Goal: Task Accomplishment & Management: Complete application form

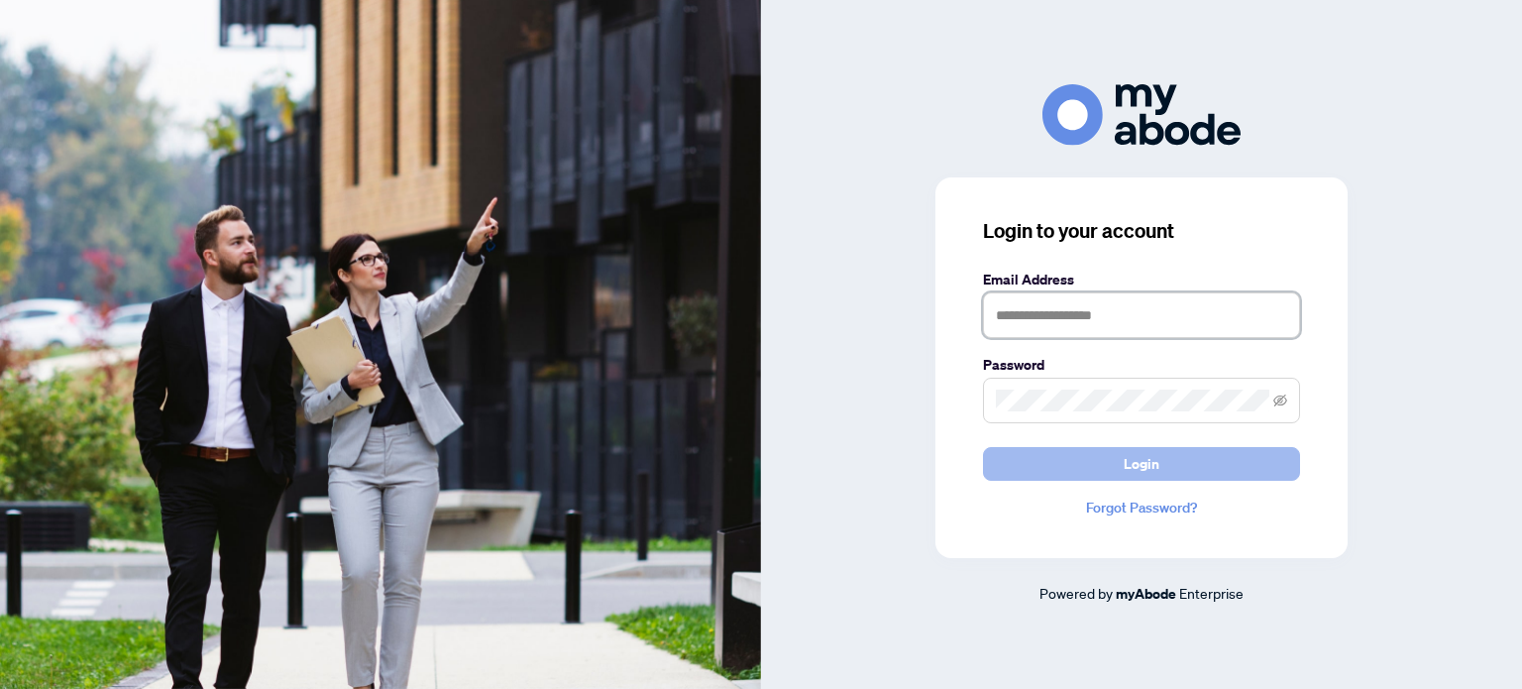
type input "**********"
click at [1153, 469] on span "Login" at bounding box center [1142, 464] width 36 height 32
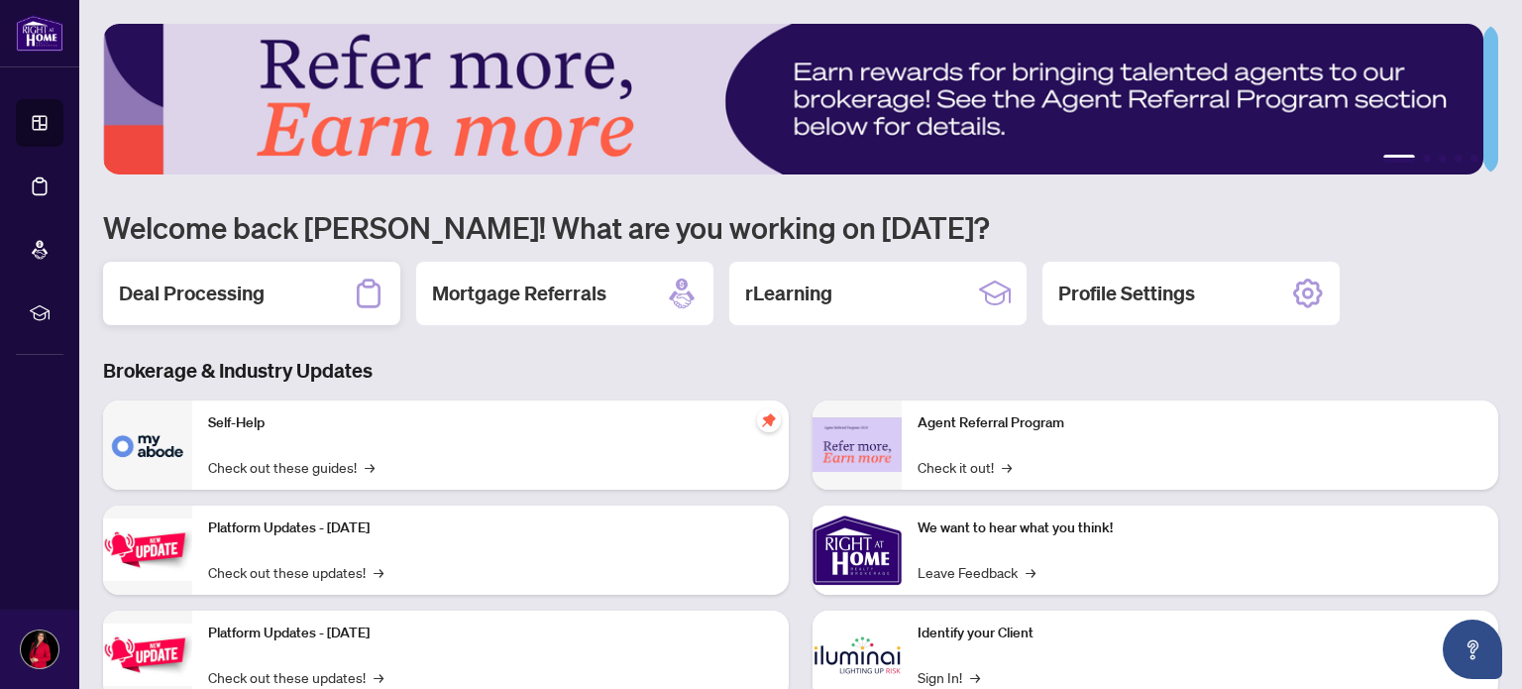
click at [193, 296] on h2 "Deal Processing" at bounding box center [192, 293] width 146 height 28
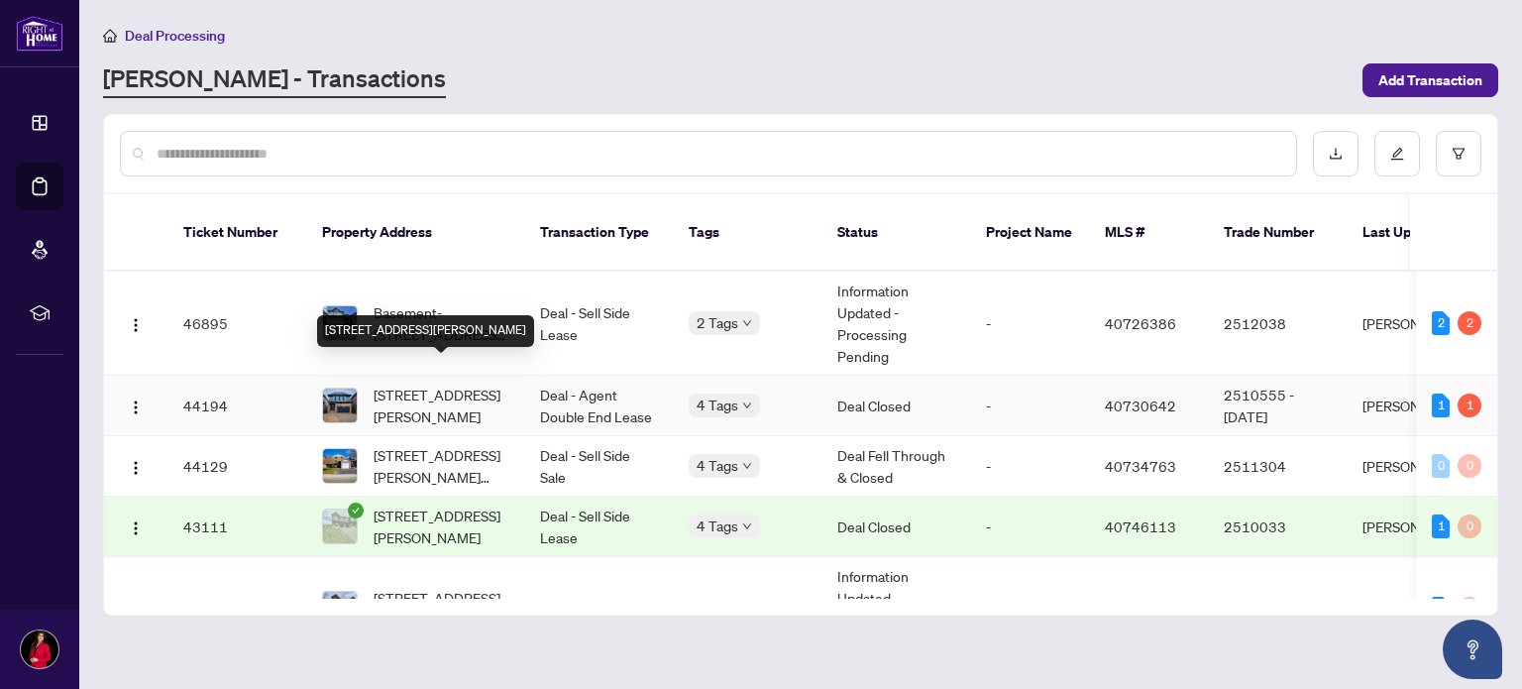
click at [440, 388] on span "[STREET_ADDRESS][PERSON_NAME]" at bounding box center [441, 405] width 135 height 44
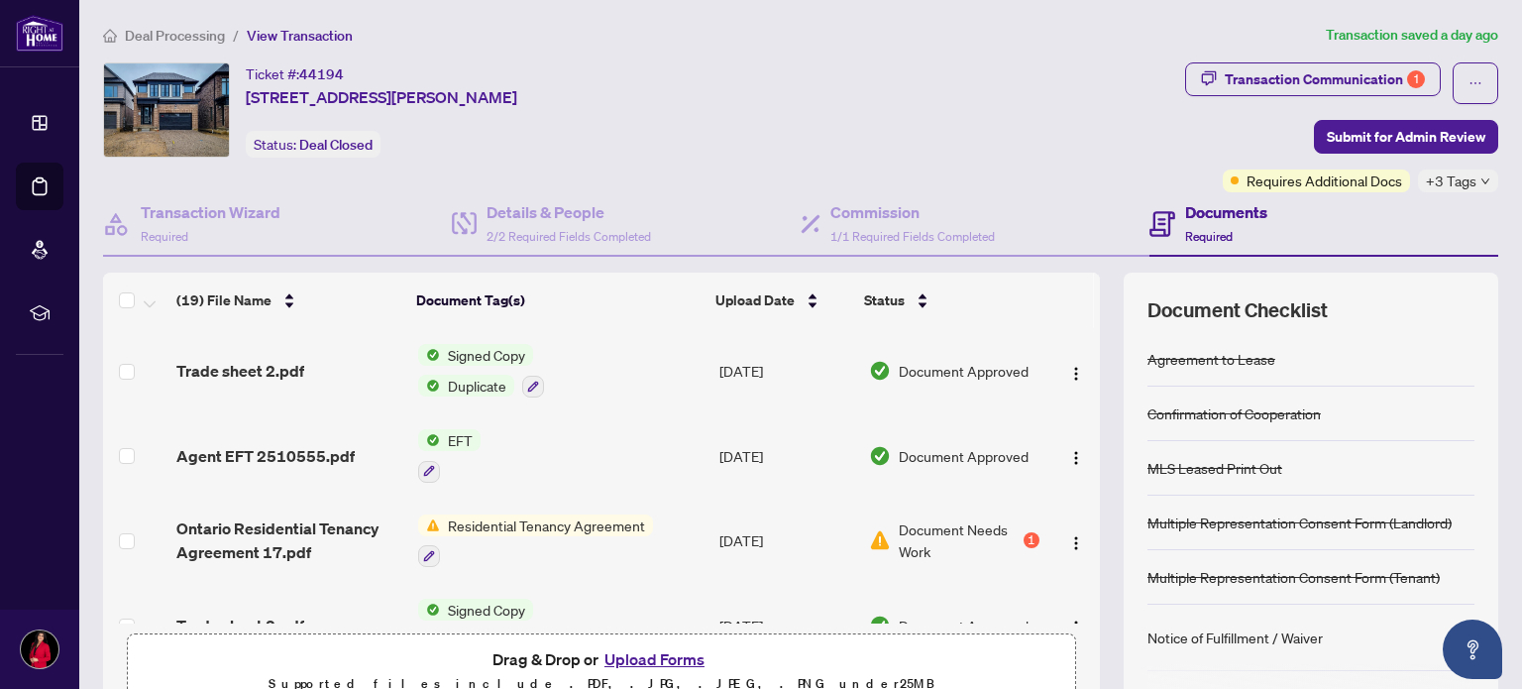
click at [629, 651] on button "Upload Forms" at bounding box center [654, 659] width 112 height 26
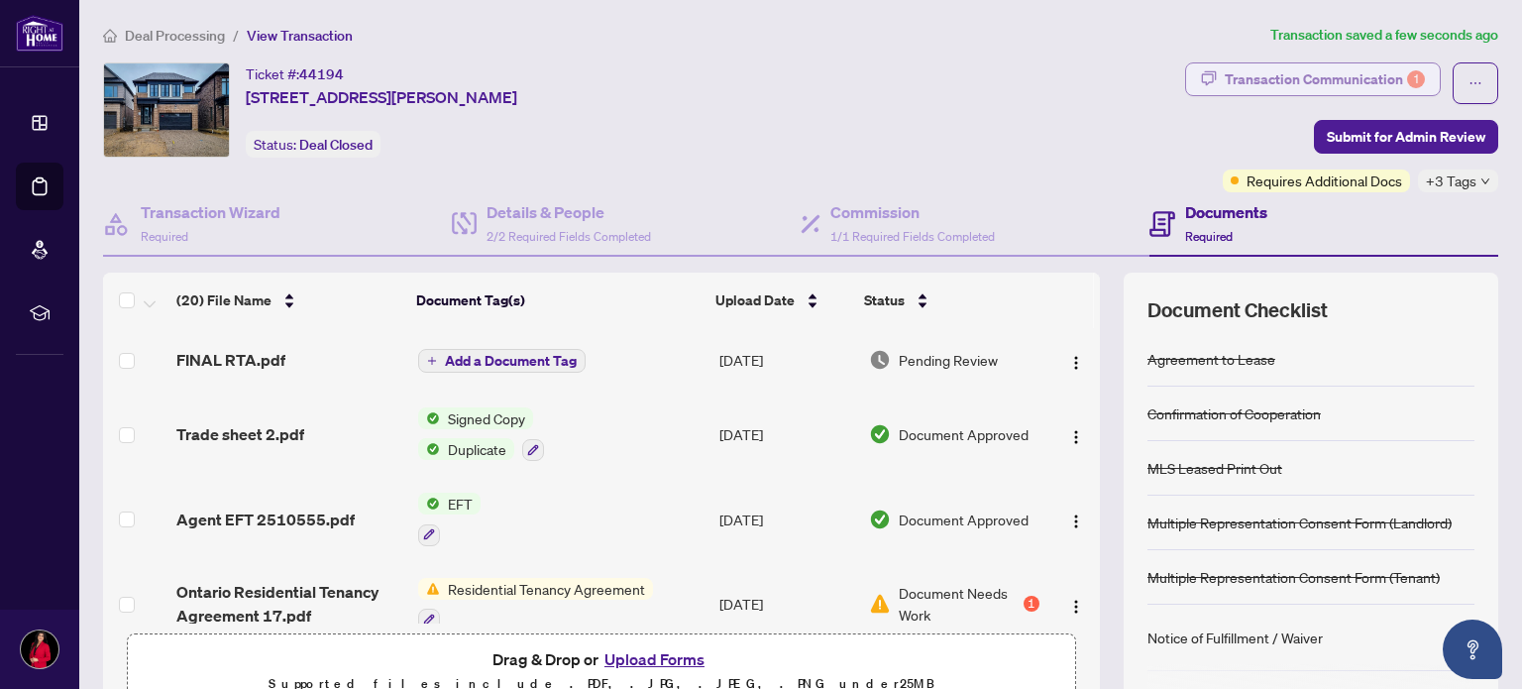
click at [1341, 76] on div "Transaction Communication 1" at bounding box center [1325, 79] width 200 height 32
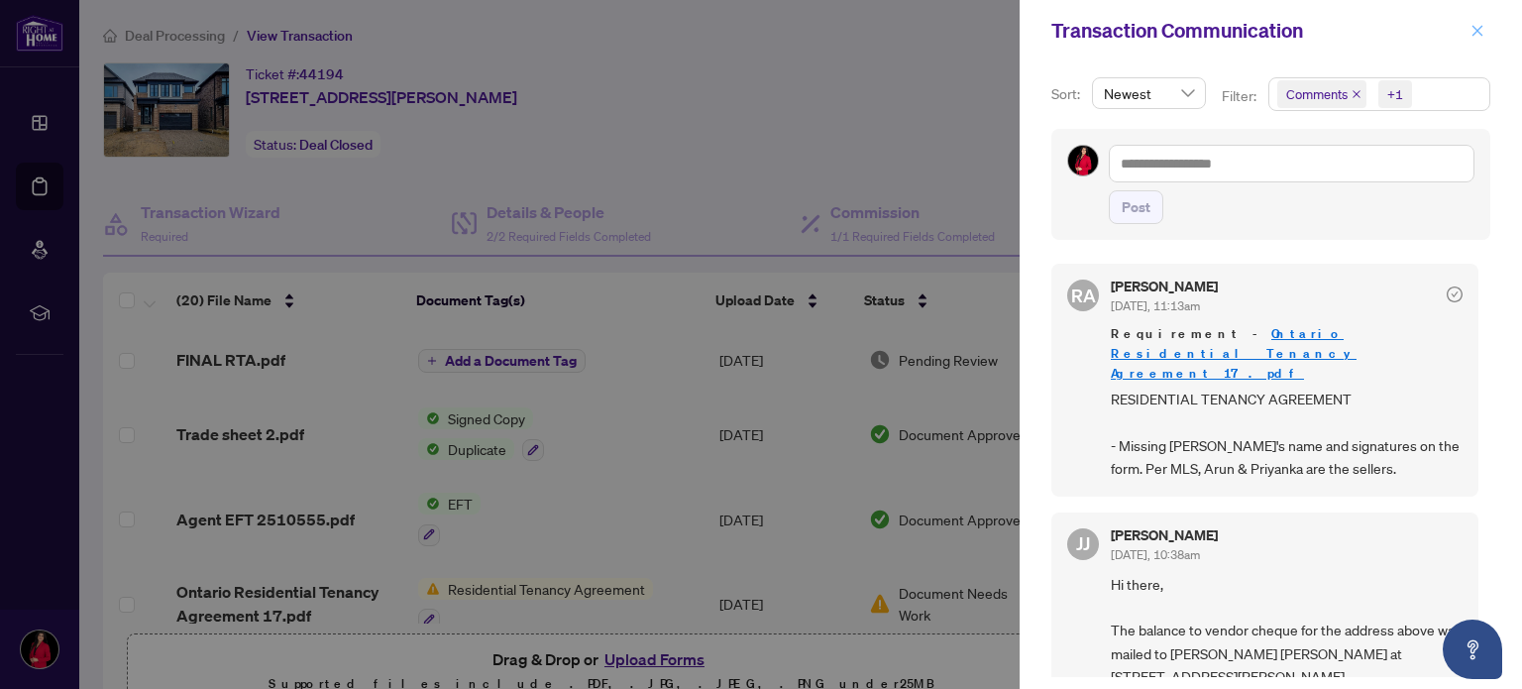
click at [1478, 23] on span "button" at bounding box center [1477, 31] width 14 height 32
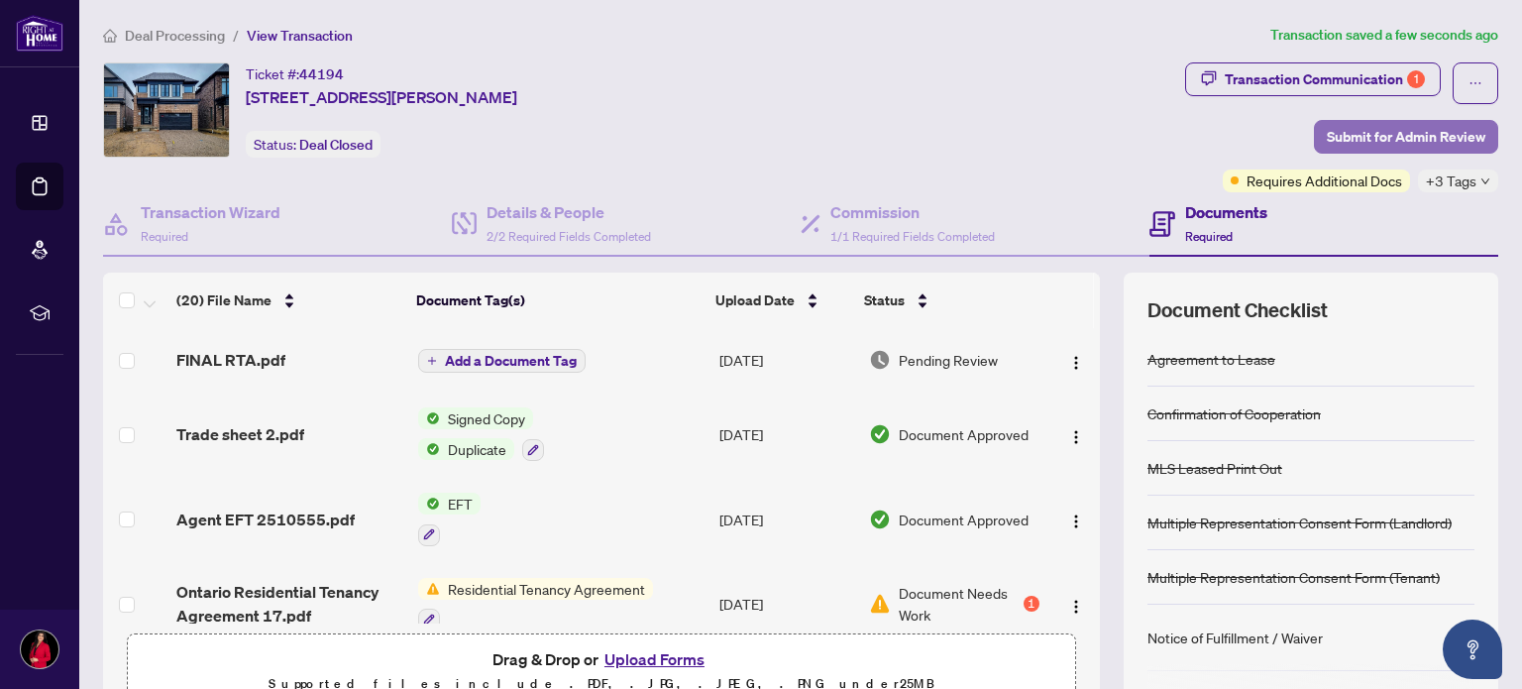
click at [1374, 130] on span "Submit for Admin Review" at bounding box center [1406, 137] width 159 height 32
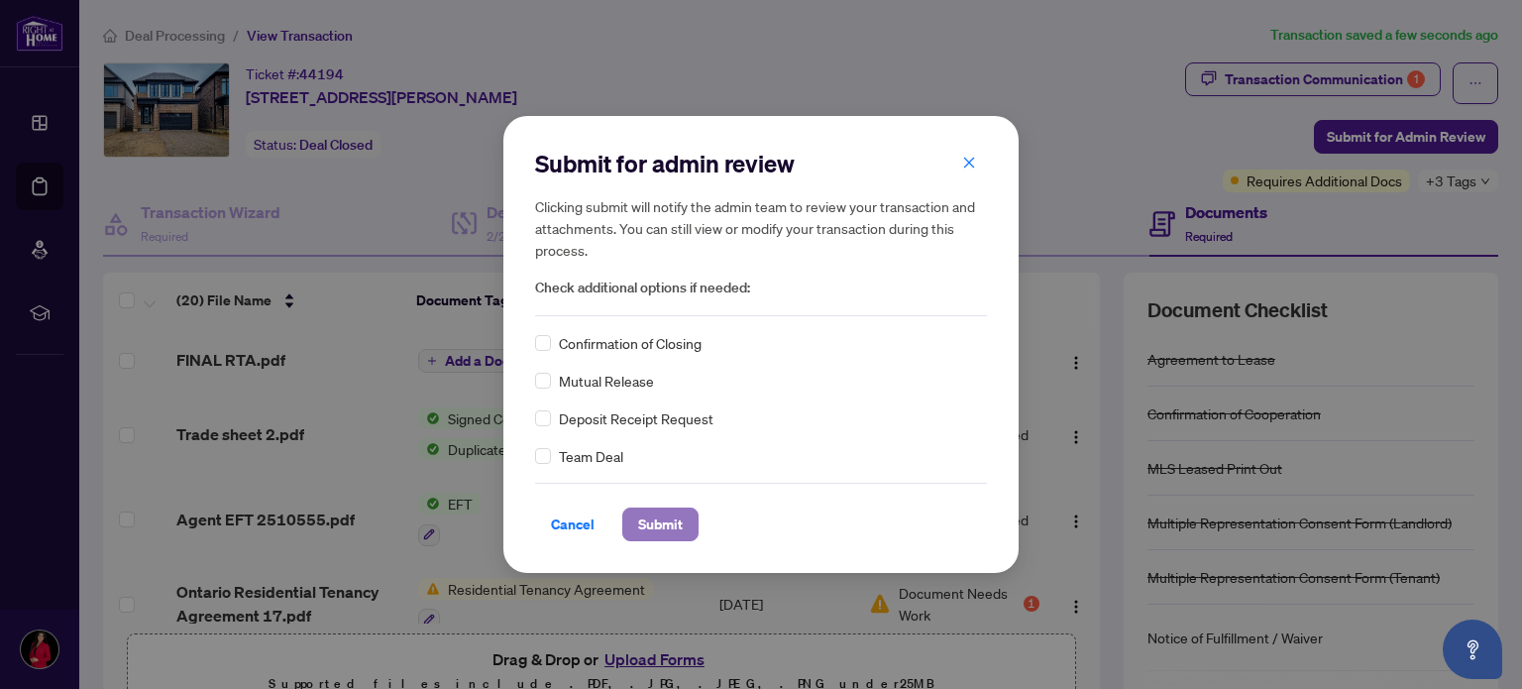
click at [682, 530] on button "Submit" at bounding box center [660, 524] width 76 height 34
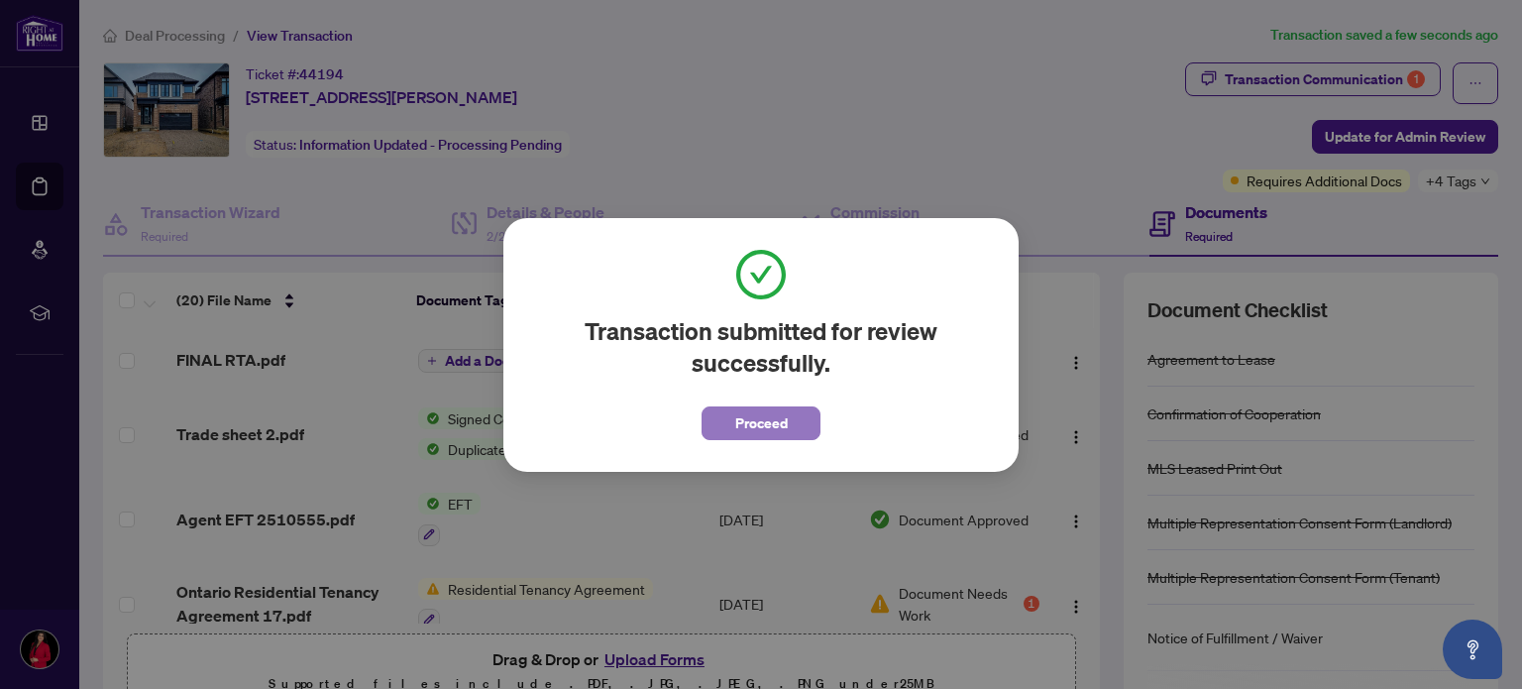
click at [789, 423] on button "Proceed" at bounding box center [760, 423] width 119 height 34
